Goal: Information Seeking & Learning: Find specific fact

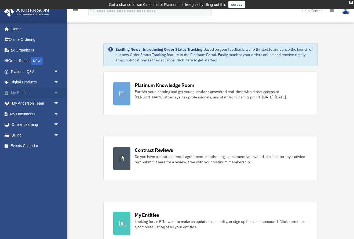
click at [28, 95] on link "My Entities arrow_drop_down" at bounding box center [35, 93] width 63 height 11
click at [55, 93] on span "arrow_drop_down" at bounding box center [59, 93] width 11 height 11
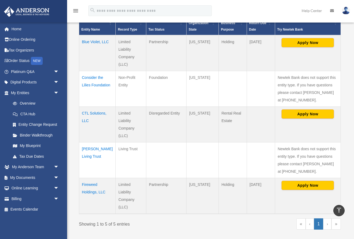
scroll to position [130, 0]
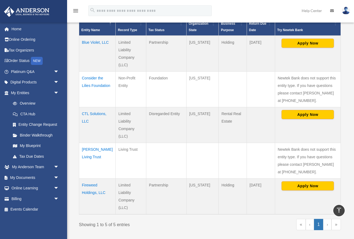
click at [93, 109] on td "CTL Solutions, LLC" at bounding box center [97, 125] width 37 height 36
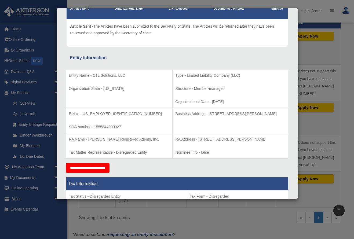
scroll to position [57, 0]
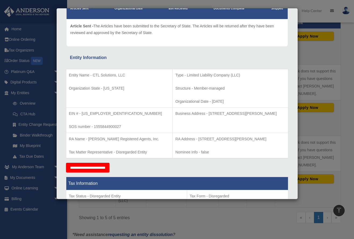
drag, startPoint x: 183, startPoint y: 139, endPoint x: 273, endPoint y: 139, distance: 90.5
click at [273, 139] on p "RA Address - [STREET_ADDRESS][PERSON_NAME]" at bounding box center [230, 139] width 110 height 7
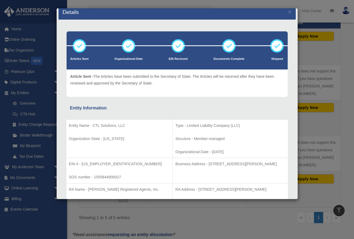
scroll to position [0, 0]
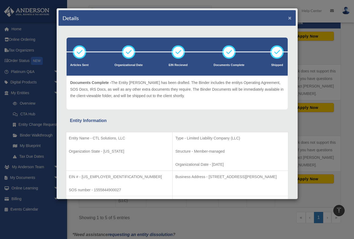
click at [290, 17] on button "×" at bounding box center [290, 18] width 3 height 6
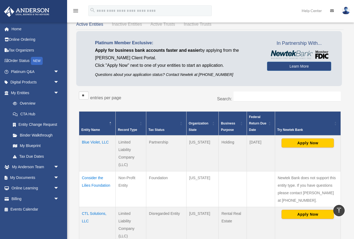
scroll to position [30, 0]
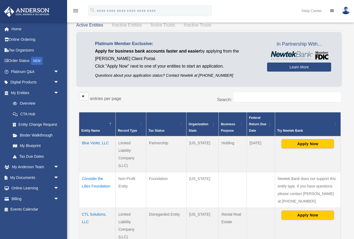
click at [346, 13] on img at bounding box center [346, 11] width 8 height 8
click at [348, 49] on div "Entities, Trusts, and Deeds Active Entities Inactive Entities Active Trusts Ina…" at bounding box center [210, 174] width 283 height 330
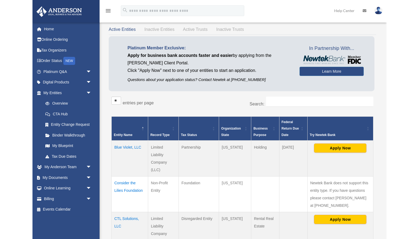
scroll to position [0, 0]
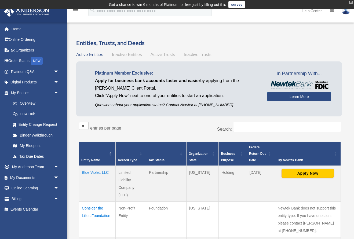
click at [351, 2] on div "X" at bounding box center [351, 2] width 3 height 3
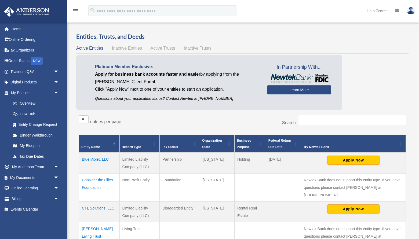
click at [354, 12] on img at bounding box center [411, 11] width 8 height 8
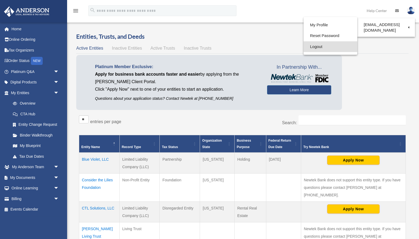
click at [304, 49] on link "Logout" at bounding box center [331, 46] width 54 height 11
